Goal: Transaction & Acquisition: Purchase product/service

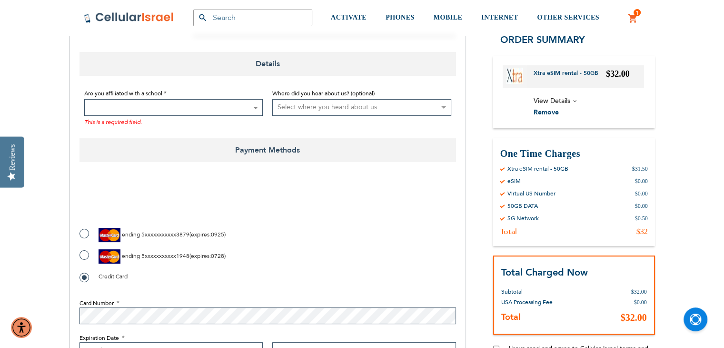
scroll to position [196, 0]
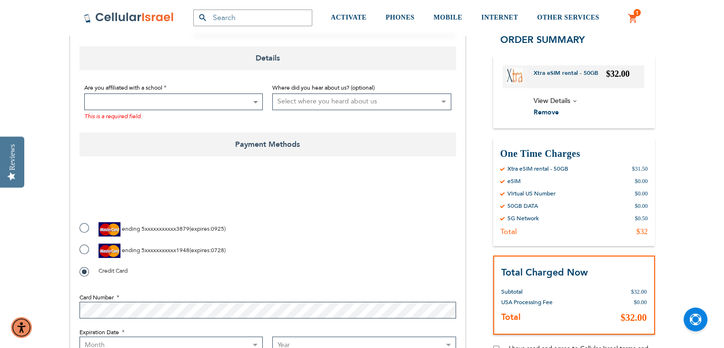
click at [233, 99] on span at bounding box center [173, 101] width 179 height 17
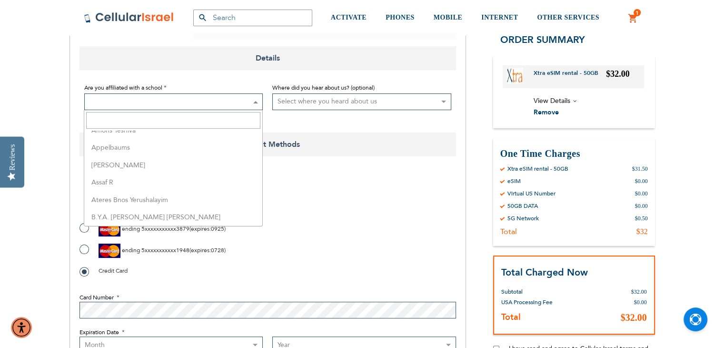
scroll to position [0, 0]
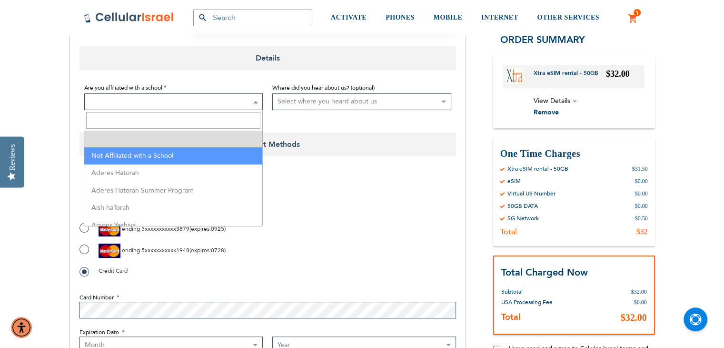
select select "199"
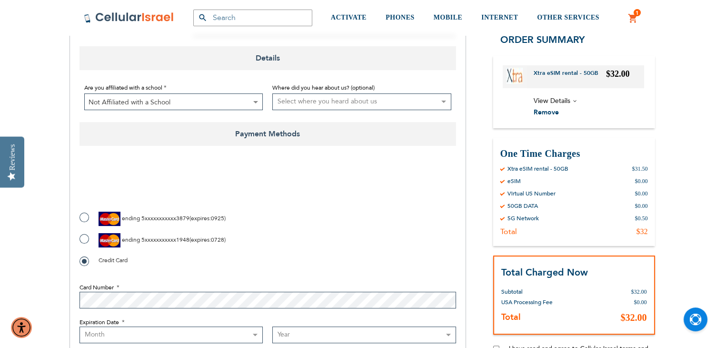
click at [346, 100] on select "Select where you heard about us Existing Customer Friend Other School/Group BP …" at bounding box center [361, 101] width 179 height 17
click at [348, 98] on select "Select where you heard about us Existing Customer Friend Other School/Group BP …" at bounding box center [361, 101] width 179 height 17
checkbox input "true"
click at [83, 240] on label "ending 5xxxxxxxxxxx1948 ( expires : 0728 )" at bounding box center [153, 240] width 146 height 14
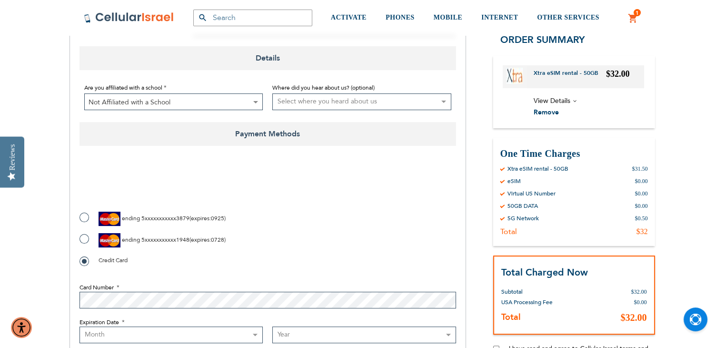
radio input "true"
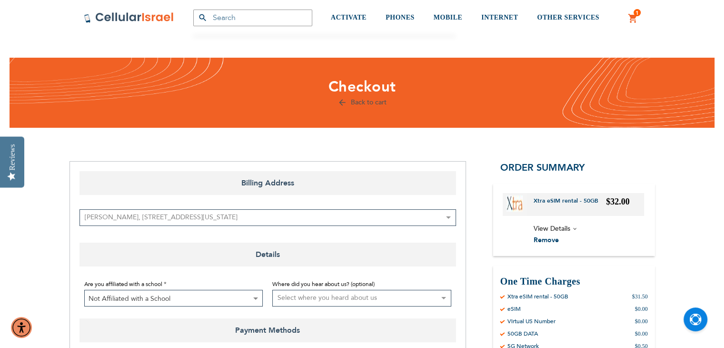
scroll to position [211, 0]
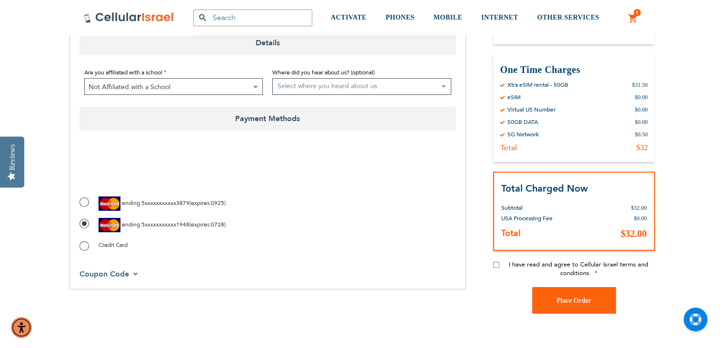
checkbox input "true"
click at [493, 265] on input "I have read and agree to Cellular Israel terms and conditions." at bounding box center [496, 264] width 6 height 6
checkbox input "true"
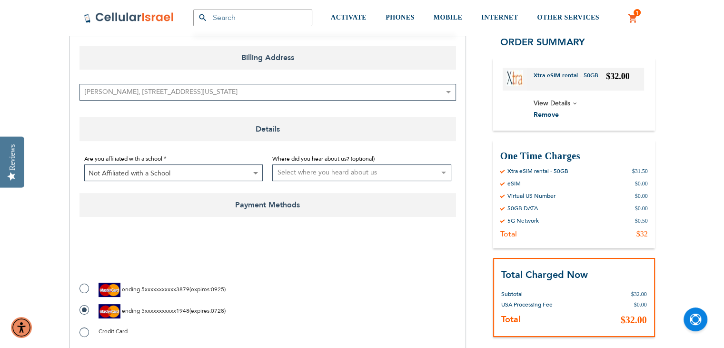
scroll to position [120, 0]
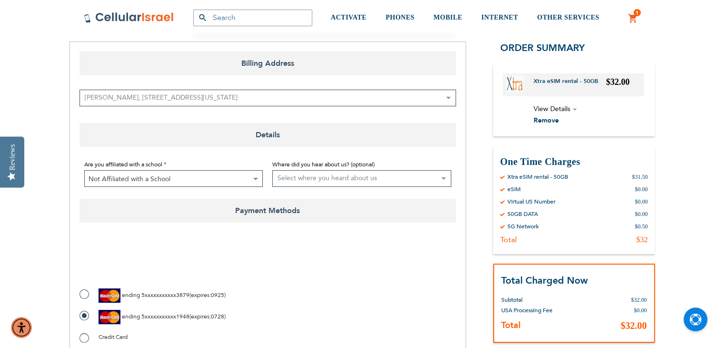
click at [568, 109] on span "View Details" at bounding box center [552, 108] width 37 height 9
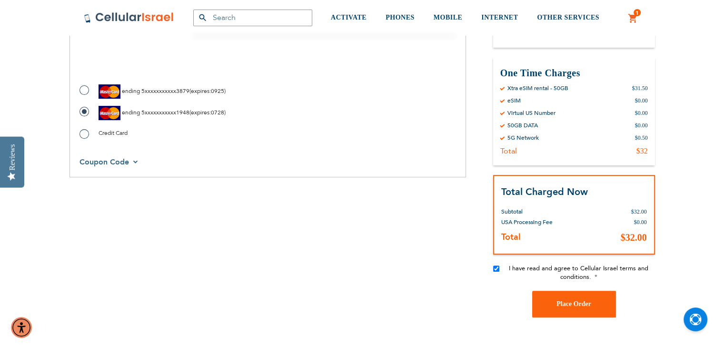
scroll to position [332, 0]
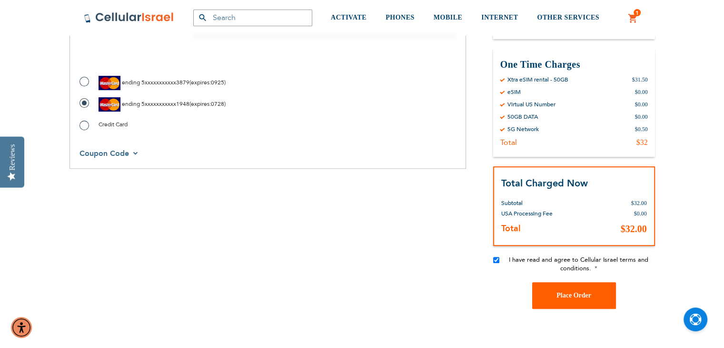
click at [576, 293] on span "Place Order" at bounding box center [574, 294] width 35 height 7
